Goal: Navigation & Orientation: Find specific page/section

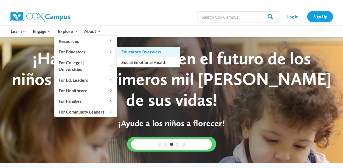
click at [124, 53] on link "Educators Overview" at bounding box center [148, 52] width 63 height 10
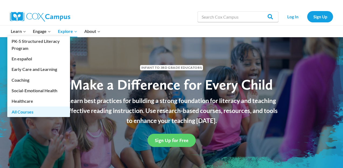
click at [28, 112] on link "All Courses" at bounding box center [38, 111] width 63 height 10
